Goal: Information Seeking & Learning: Learn about a topic

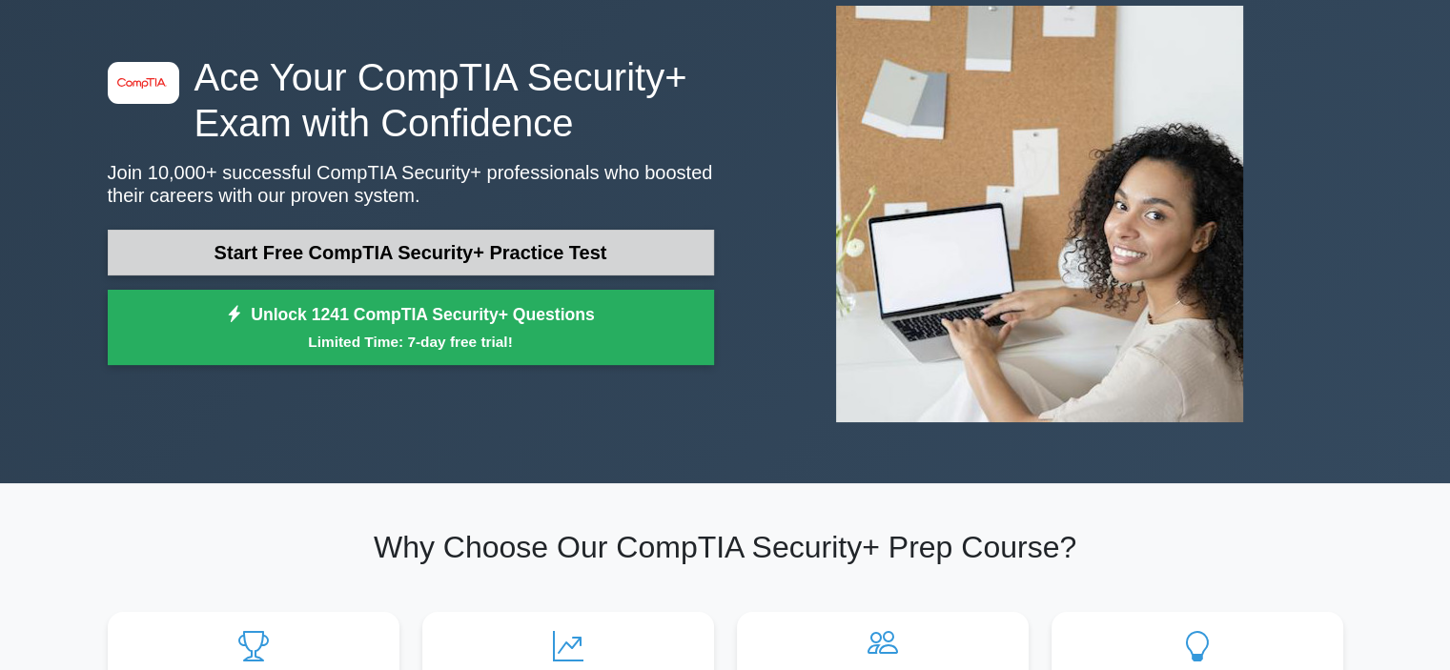
scroll to position [132, 0]
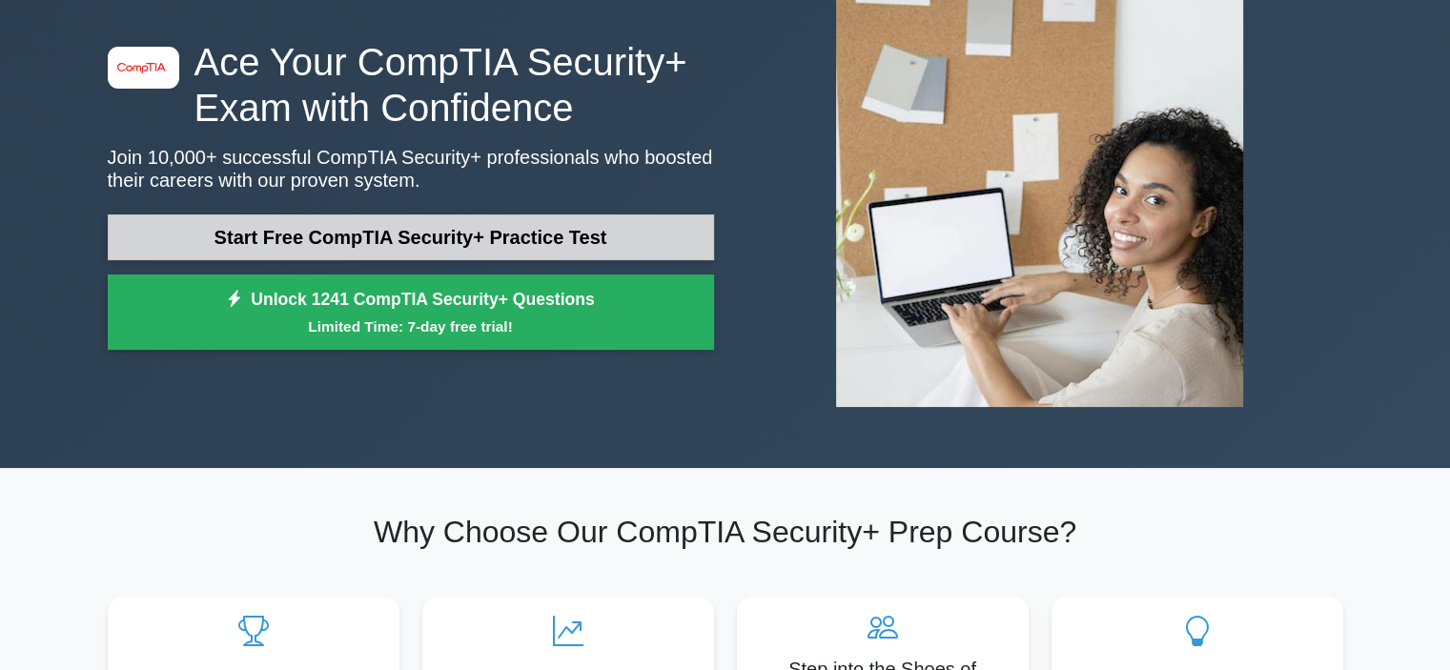
click at [390, 233] on link "Start Free CompTIA Security+ Practice Test" at bounding box center [411, 238] width 606 height 46
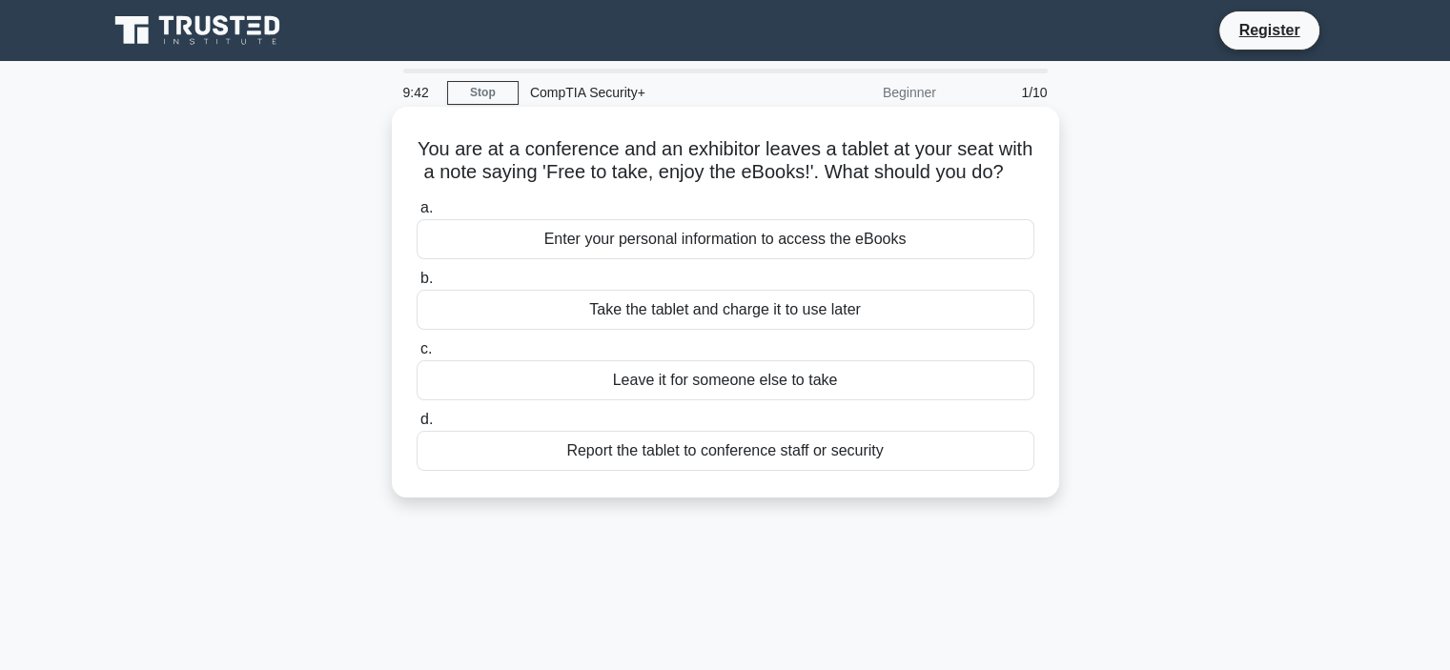
click at [652, 471] on div "Report the tablet to conference staff or security" at bounding box center [726, 451] width 618 height 40
click at [417, 426] on input "d. Report the tablet to conference staff or security" at bounding box center [417, 420] width 0 height 12
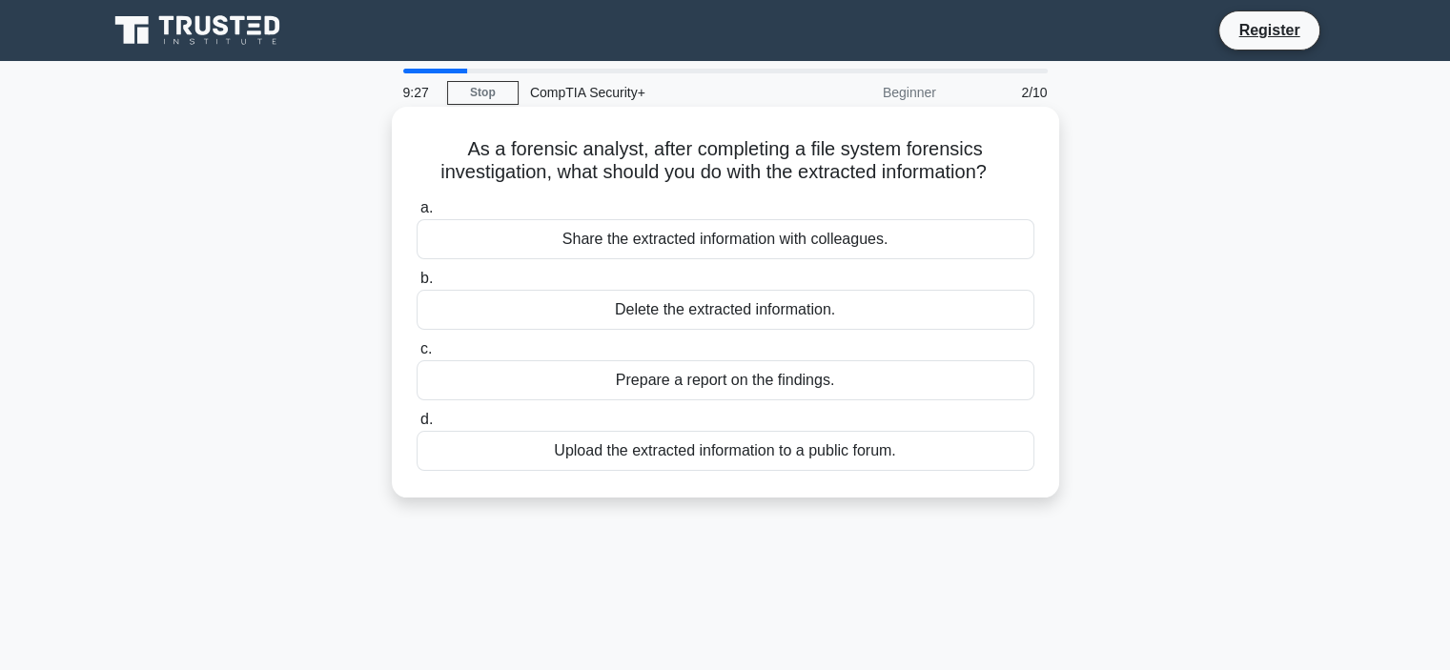
click at [678, 373] on div "Prepare a report on the findings." at bounding box center [726, 380] width 618 height 40
click at [417, 356] on input "c. Prepare a report on the findings." at bounding box center [417, 349] width 0 height 12
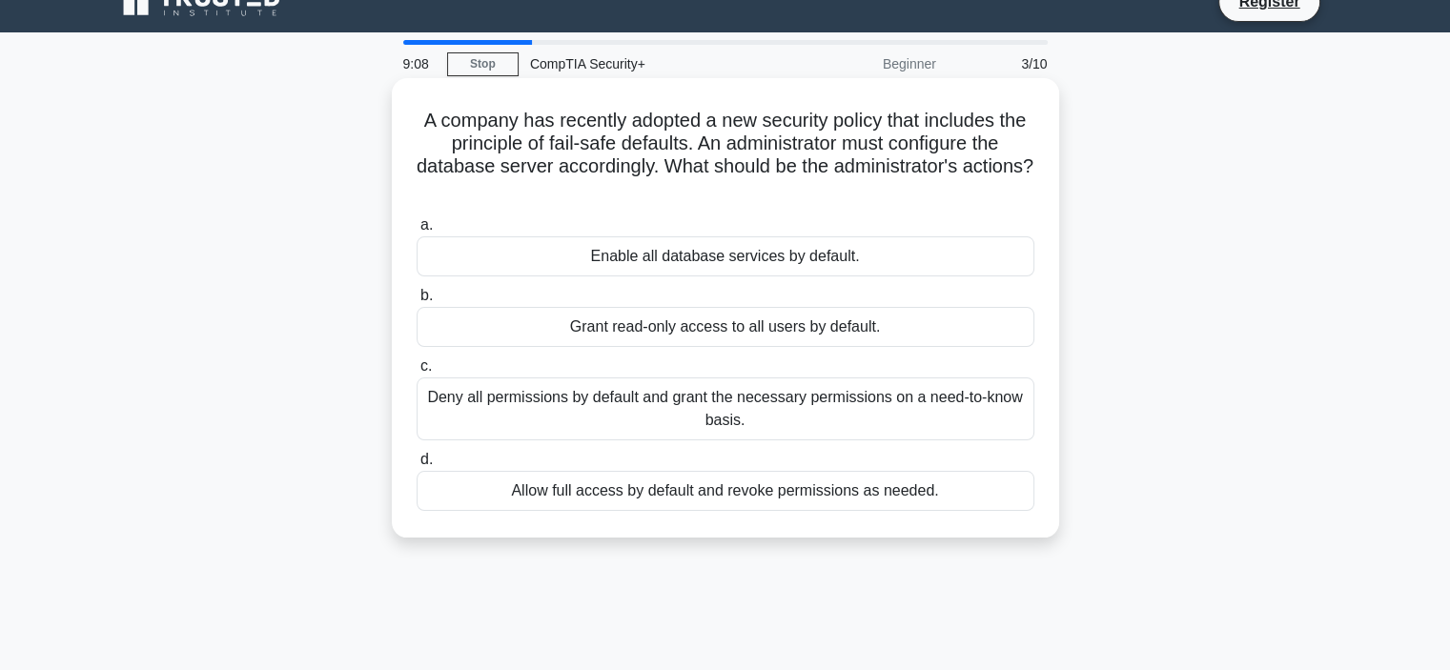
scroll to position [30, 0]
click at [691, 381] on div "Deny all permissions by default and grant the necessary permissions on a need-t…" at bounding box center [726, 408] width 618 height 63
click at [417, 372] on input "c. Deny all permissions by default and grant the necessary permissions on a nee…" at bounding box center [417, 365] width 0 height 12
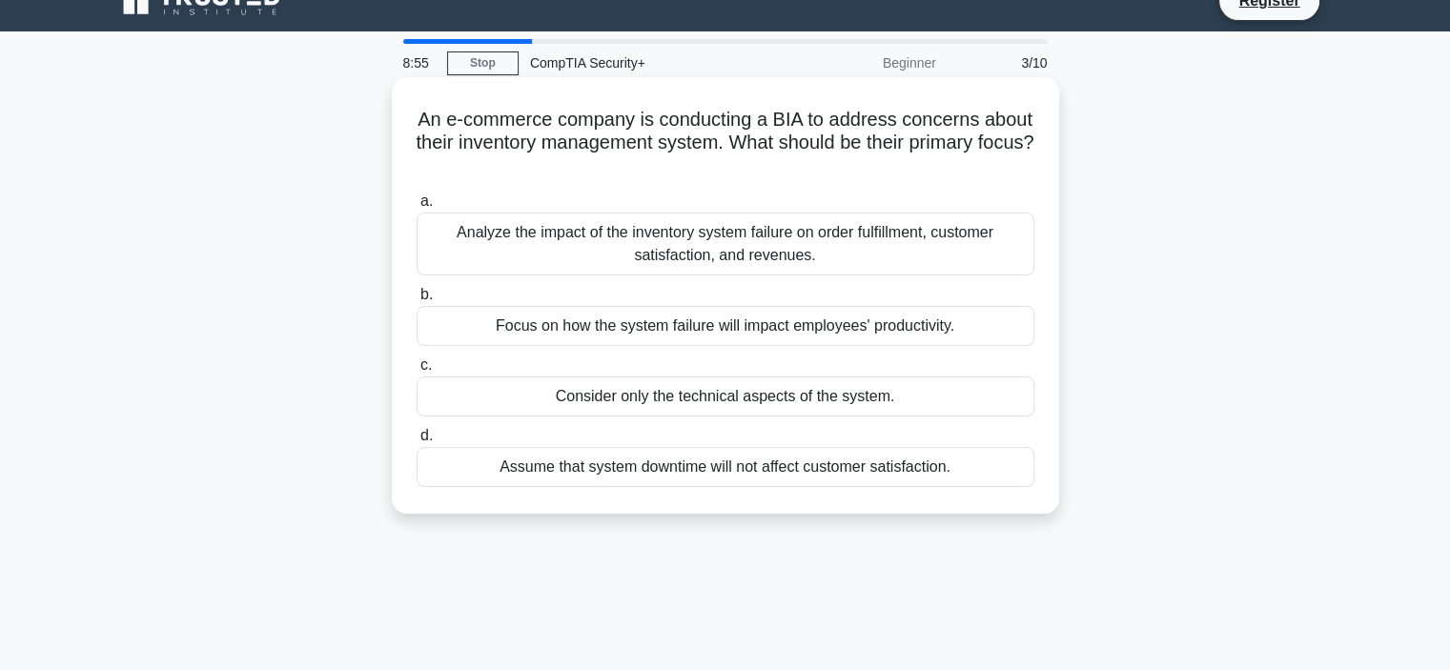
scroll to position [0, 0]
